Goal: Task Accomplishment & Management: Manage account settings

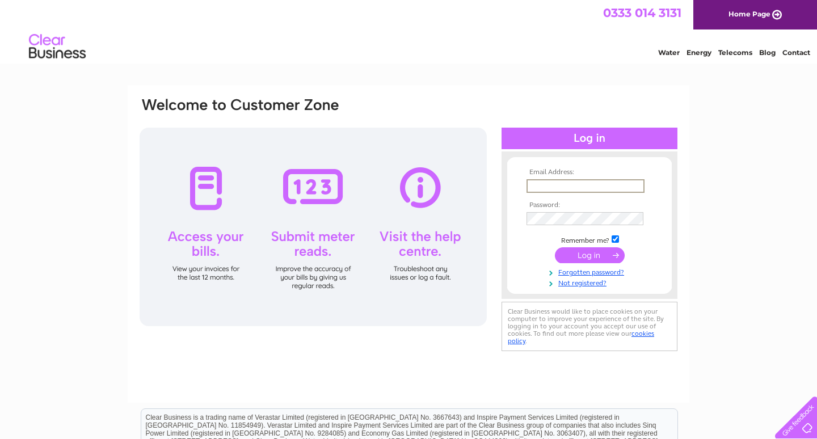
type input "thegariochclinic@outlook.com"
click at [585, 255] on input "submit" at bounding box center [590, 255] width 70 height 16
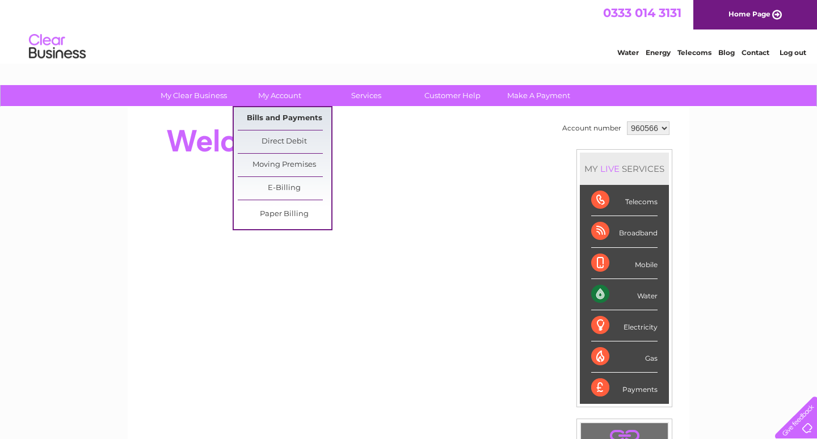
click at [287, 115] on link "Bills and Payments" at bounding box center [285, 118] width 94 height 23
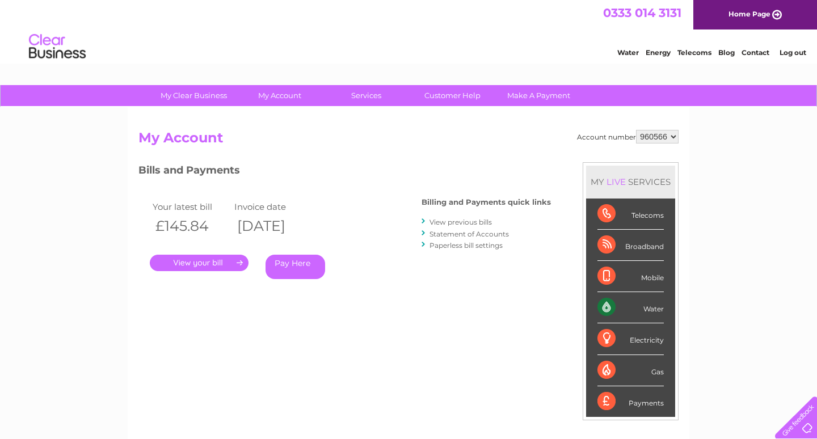
click at [224, 259] on link "." at bounding box center [199, 263] width 99 height 16
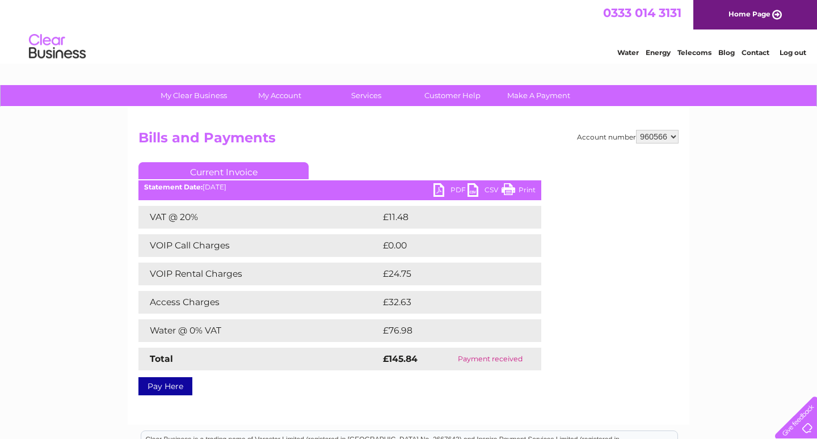
click at [515, 188] on link "Print" at bounding box center [519, 191] width 34 height 16
